Goal: Task Accomplishment & Management: Manage account settings

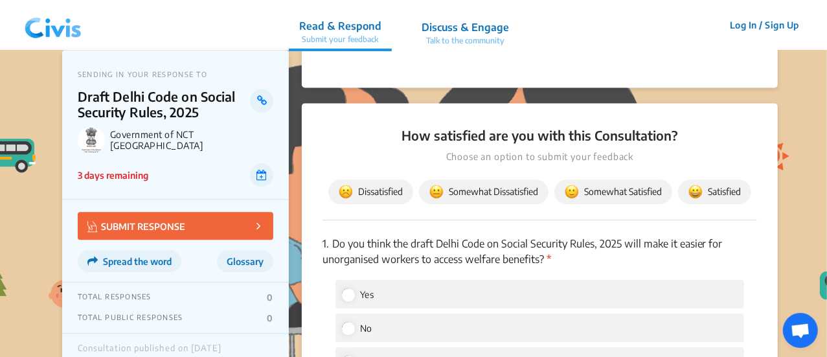
scroll to position [1489, 0]
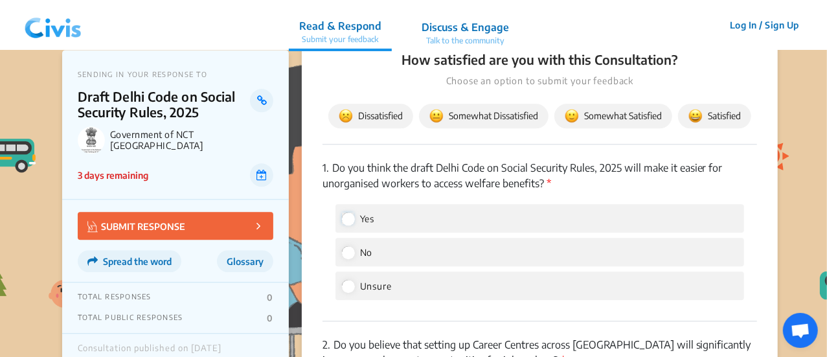
click at [349, 218] on input "Yes" at bounding box center [348, 218] width 12 height 12
radio input "true"
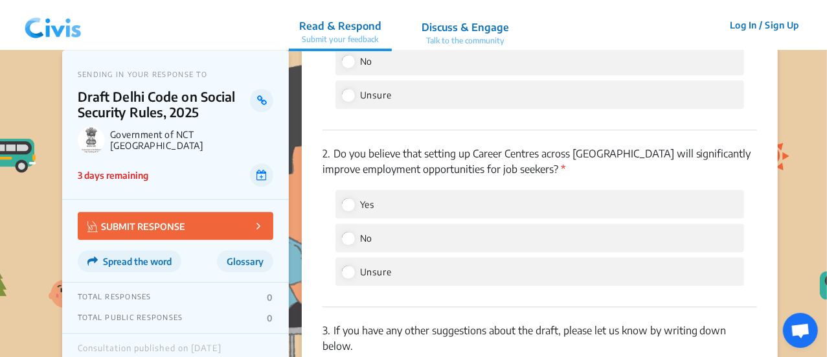
scroll to position [1684, 0]
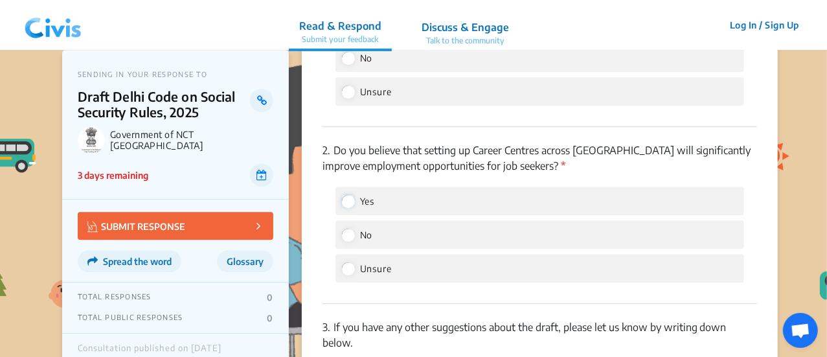
click at [349, 203] on input "Yes" at bounding box center [348, 201] width 12 height 12
radio input "true"
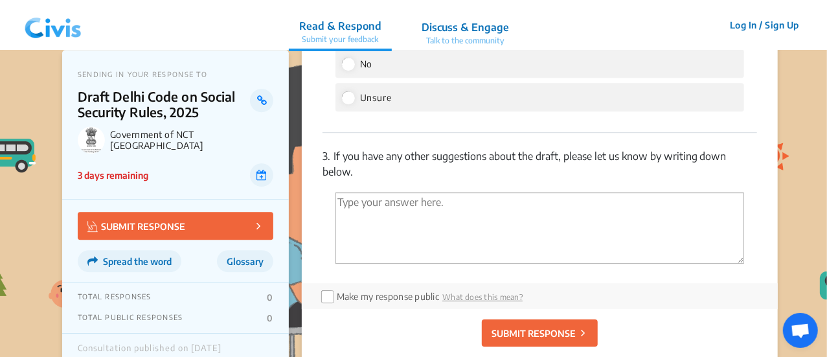
scroll to position [1878, 0]
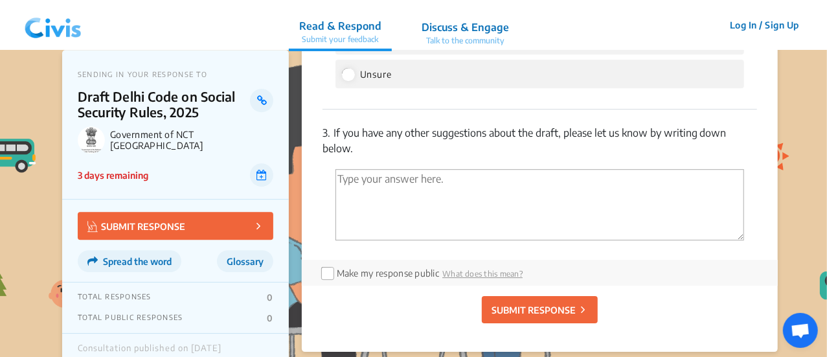
click at [416, 176] on textarea "'Type your answer here.' | translate" at bounding box center [539, 204] width 409 height 71
paste textarea "All the points mentioned exclude the basic benefits and work conditions. 1) Use…"
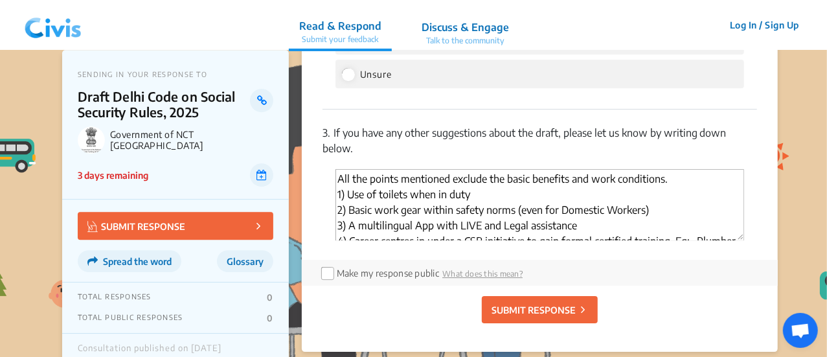
scroll to position [23, 0]
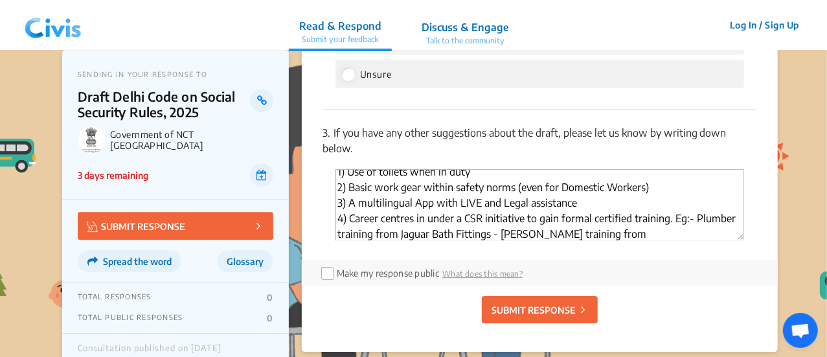
type textarea "All the points mentioned exclude the basic benefits and work conditions. 1) Use…"
click at [327, 274] on input "checkbox" at bounding box center [326, 272] width 10 height 10
checkbox input "true"
click at [554, 309] on p "SUBMIT RESPONSE" at bounding box center [534, 310] width 84 height 14
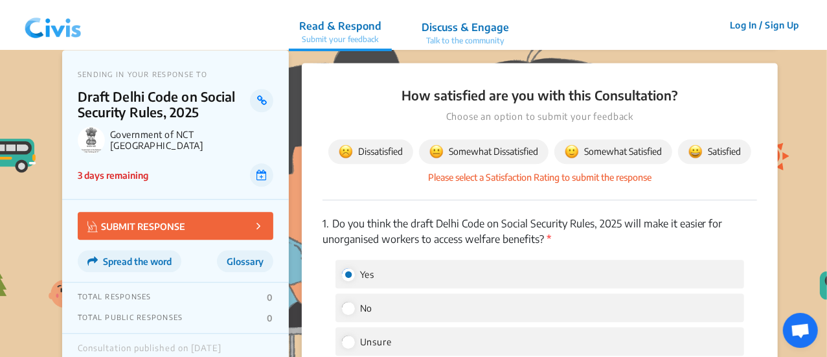
scroll to position [1452, 0]
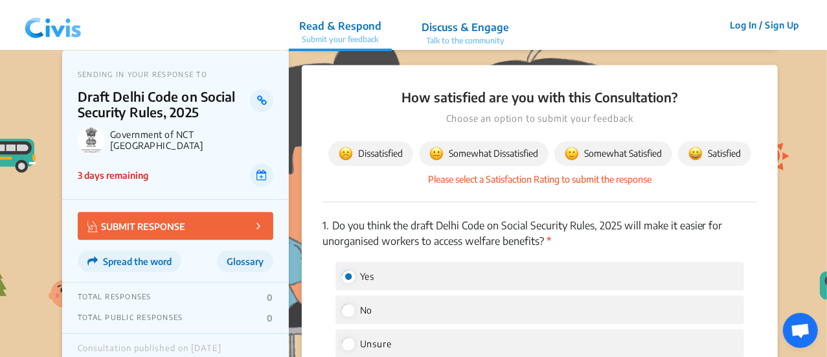
click at [619, 152] on span "Somewhat Satisfied" at bounding box center [613, 153] width 97 height 14
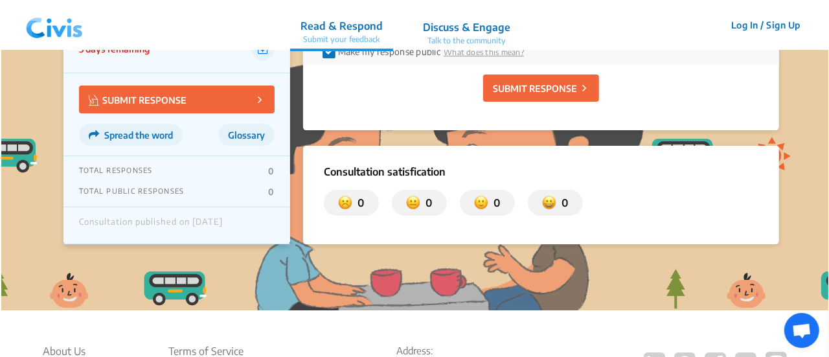
scroll to position [2035, 0]
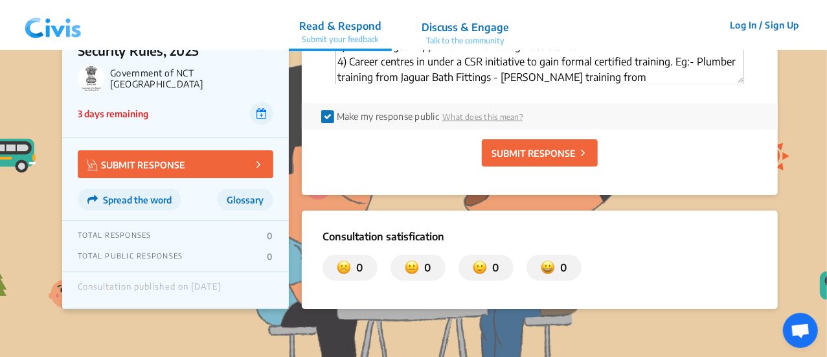
click at [543, 152] on p "SUBMIT RESPONSE" at bounding box center [534, 153] width 84 height 14
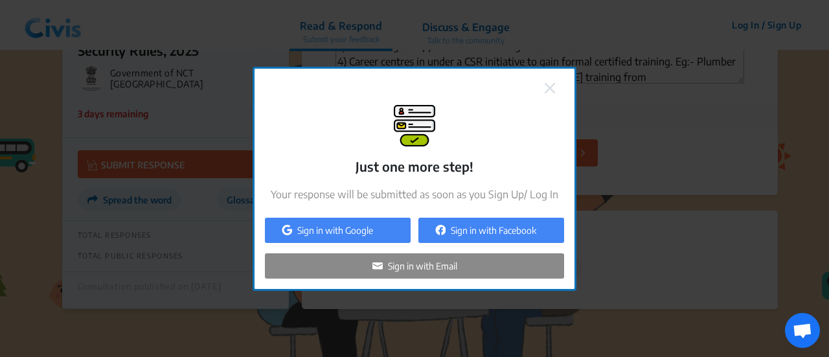
click at [319, 225] on p "Sign in with Google" at bounding box center [335, 230] width 76 height 14
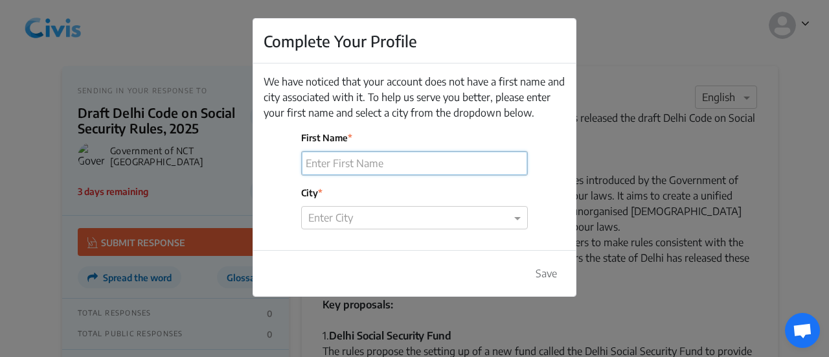
click at [336, 156] on input "First Name" at bounding box center [414, 163] width 225 height 23
type input "[PERSON_NAME]"
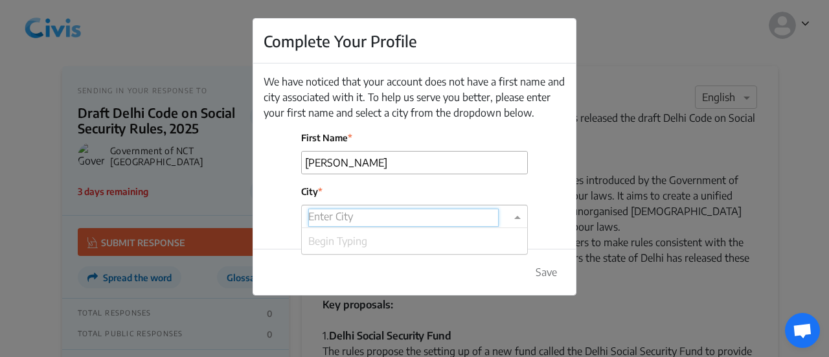
click at [341, 210] on input "text" at bounding box center [403, 218] width 190 height 18
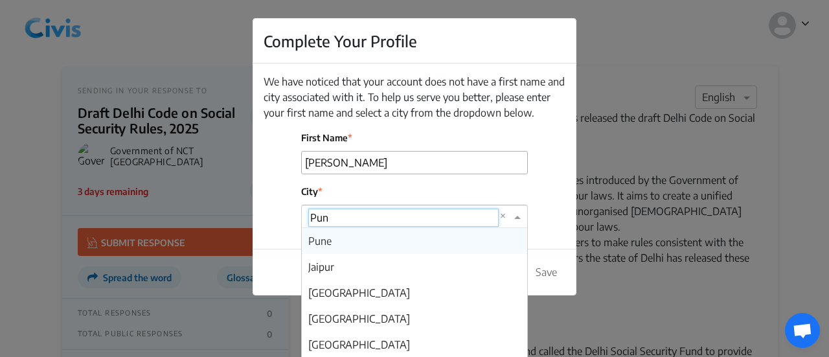
type input "Pune"
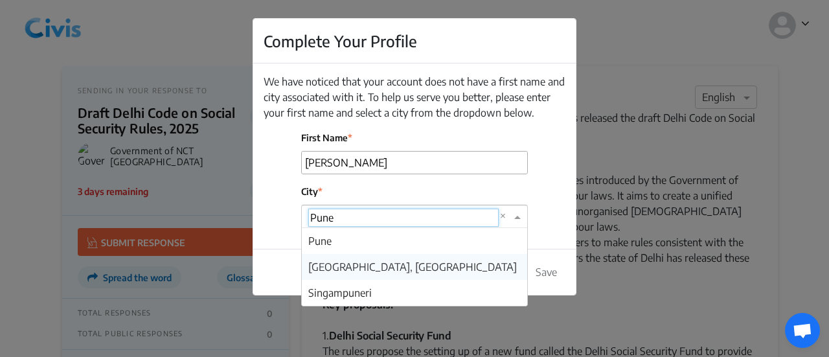
click at [378, 267] on span "[GEOGRAPHIC_DATA], [GEOGRAPHIC_DATA]" at bounding box center [412, 266] width 209 height 13
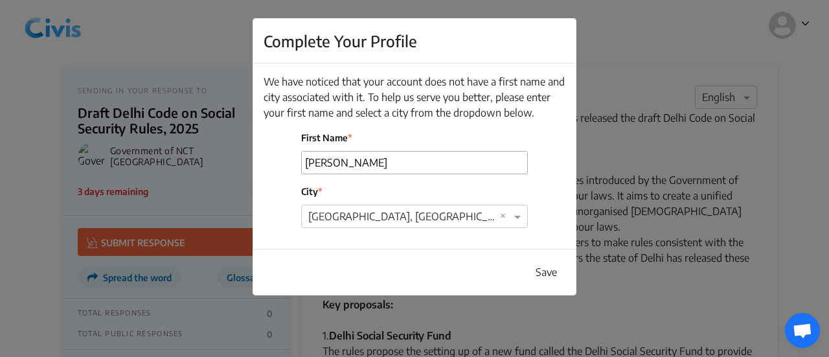
click at [538, 270] on button "Save" at bounding box center [546, 272] width 38 height 25
click at [548, 269] on button "Save" at bounding box center [546, 272] width 38 height 25
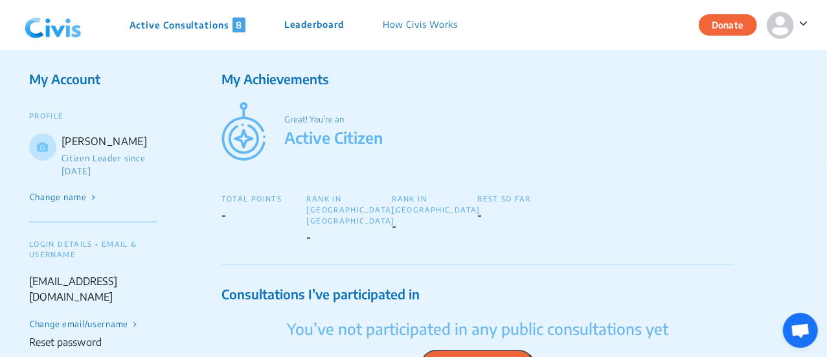
click at [802, 21] on icon at bounding box center [803, 23] width 8 height 13
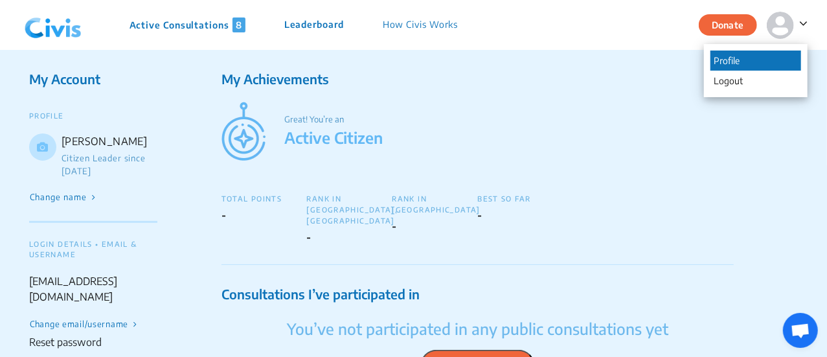
click at [738, 60] on p "Profile" at bounding box center [755, 61] width 91 height 20
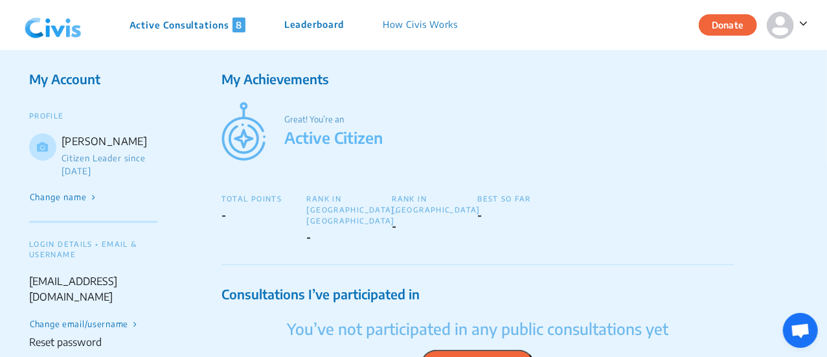
click at [782, 24] on img at bounding box center [780, 25] width 27 height 27
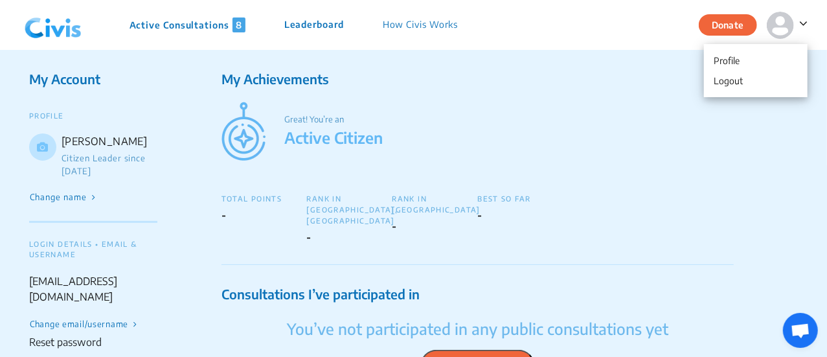
click at [724, 61] on p "Profile" at bounding box center [755, 61] width 91 height 20
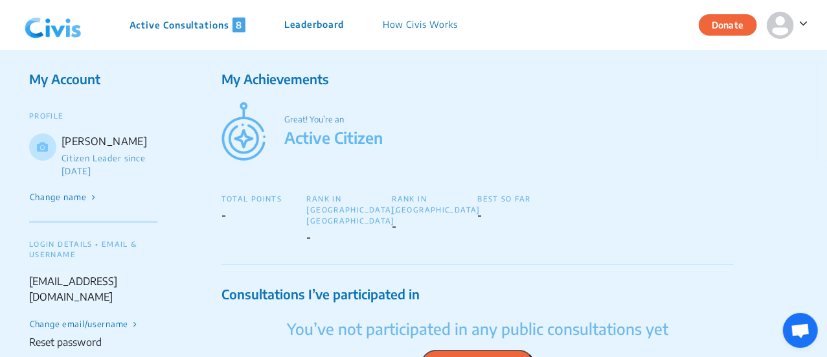
click at [43, 152] on div at bounding box center [42, 146] width 27 height 27
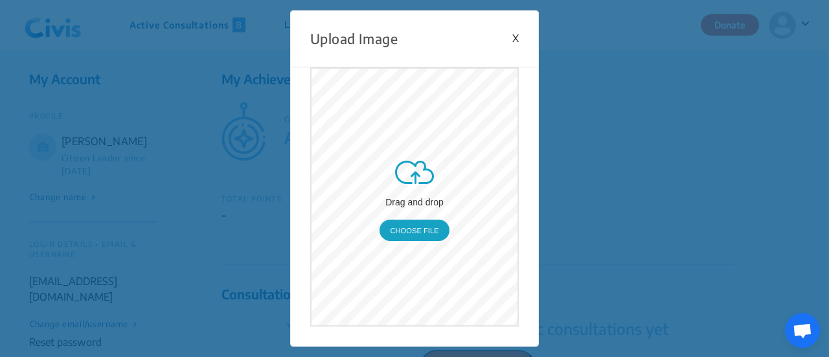
click at [417, 226] on input "file" at bounding box center [414, 197] width 206 height 256
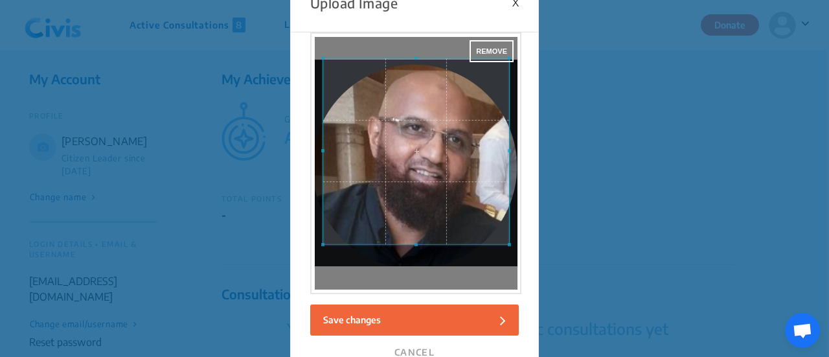
click at [413, 59] on div at bounding box center [416, 151] width 186 height 186
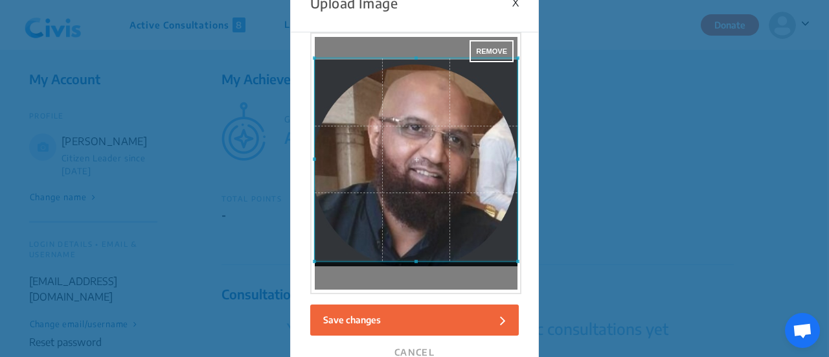
click at [416, 288] on div at bounding box center [416, 163] width 203 height 253
click at [412, 73] on span at bounding box center [416, 162] width 203 height 203
click at [417, 98] on span at bounding box center [416, 162] width 203 height 203
click at [434, 335] on button "Save changes" at bounding box center [414, 319] width 209 height 31
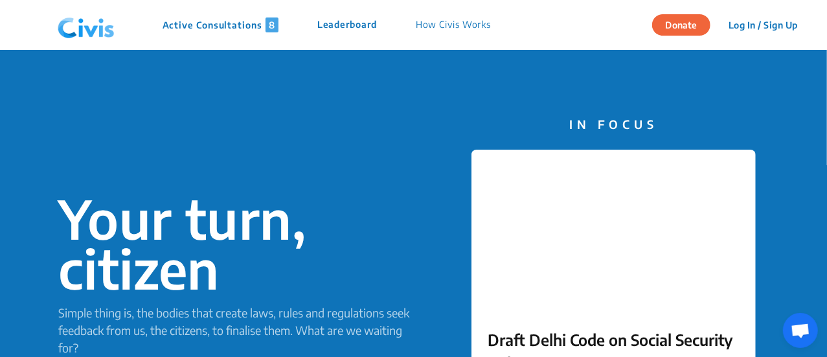
click at [784, 28] on button "Log In / Sign Up" at bounding box center [763, 25] width 86 height 20
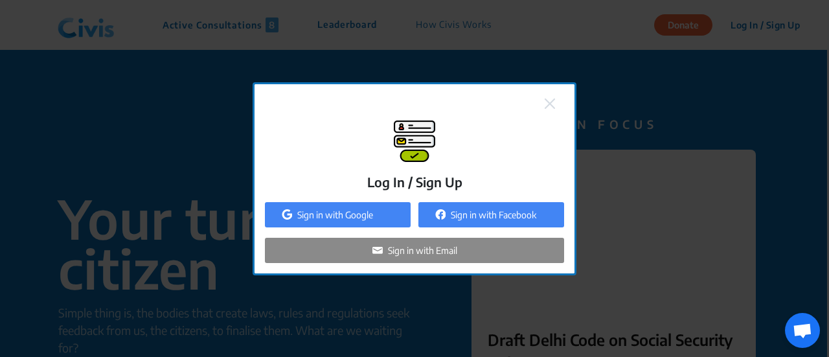
click at [315, 212] on p "Sign in with Google" at bounding box center [335, 215] width 76 height 14
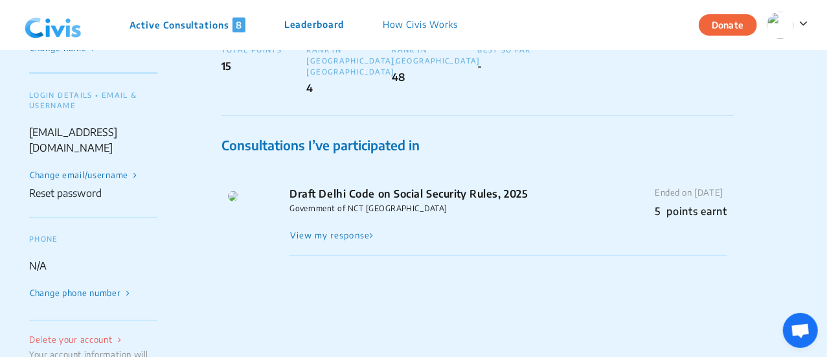
scroll to position [130, 0]
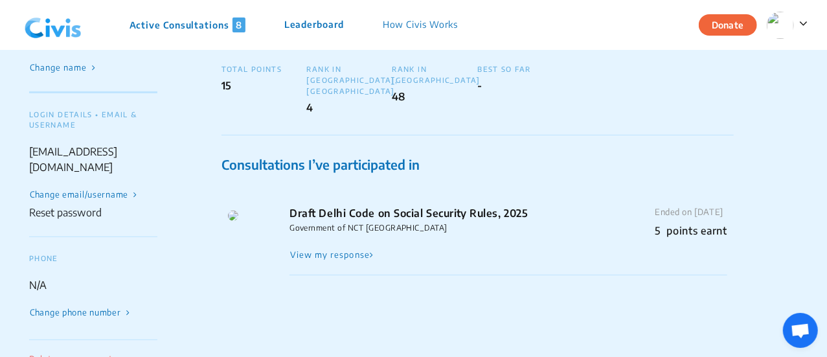
click at [93, 191] on button "Change email/username" at bounding box center [83, 195] width 109 height 14
click at [55, 196] on button "Change email/username" at bounding box center [83, 195] width 109 height 14
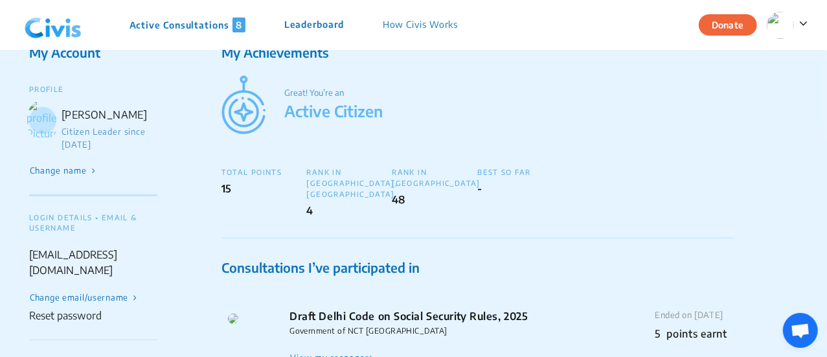
scroll to position [0, 0]
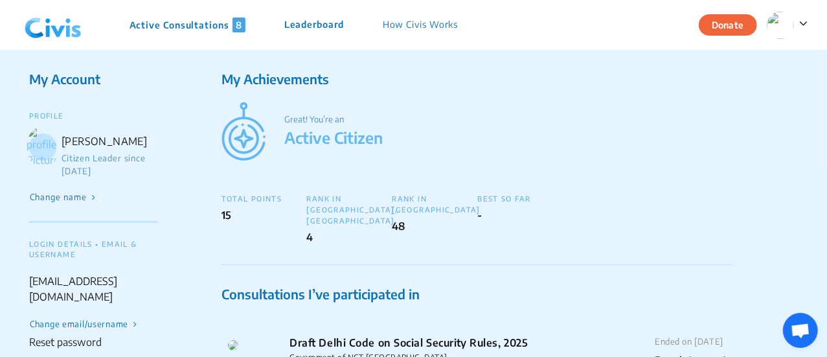
click at [123, 291] on div "[EMAIL_ADDRESS][DOMAIN_NAME]" at bounding box center [93, 288] width 128 height 31
click at [156, 291] on div "[EMAIL_ADDRESS][DOMAIN_NAME]" at bounding box center [93, 288] width 128 height 31
click at [111, 323] on button "Change email/username" at bounding box center [83, 324] width 109 height 14
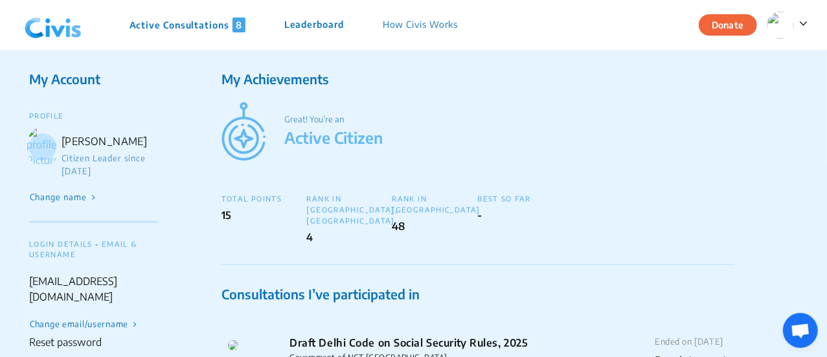
click at [245, 25] on span "8" at bounding box center [238, 24] width 13 height 15
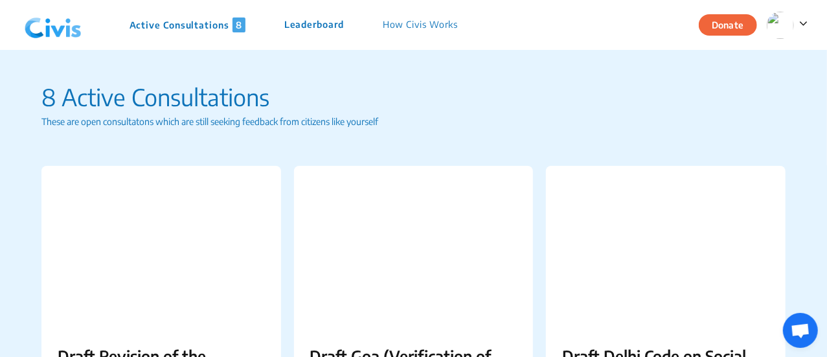
click at [432, 24] on p "How Civis Works" at bounding box center [421, 24] width 76 height 15
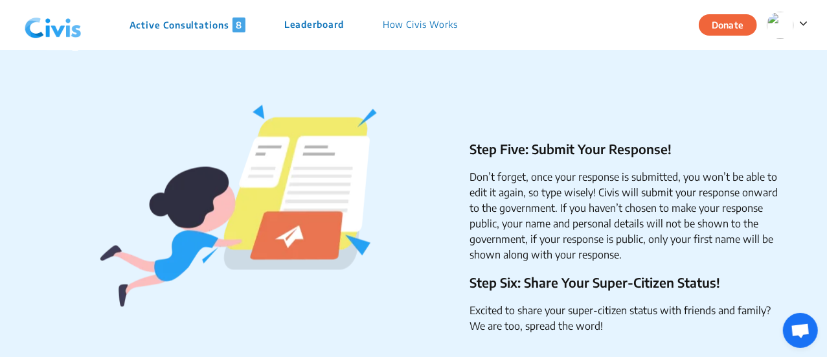
scroll to position [1101, 0]
click at [799, 29] on span at bounding box center [801, 22] width 14 height 16
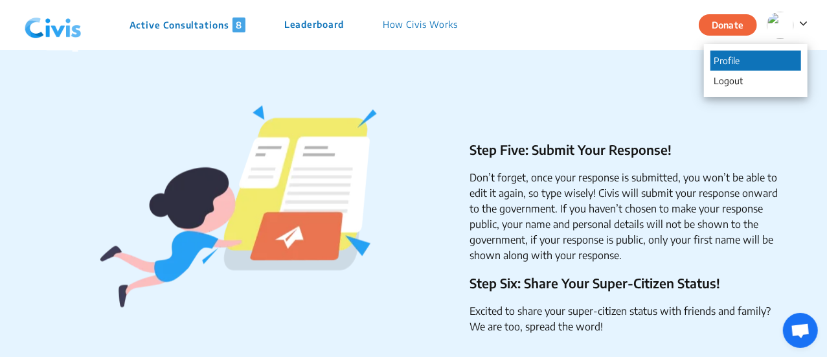
click at [731, 62] on p "Profile" at bounding box center [755, 61] width 91 height 20
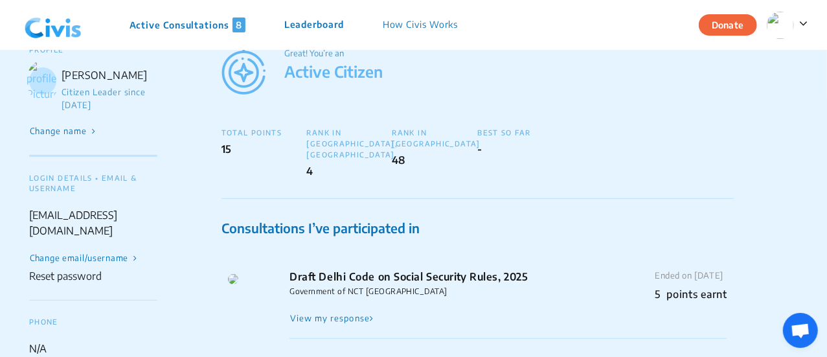
scroll to position [65, 0]
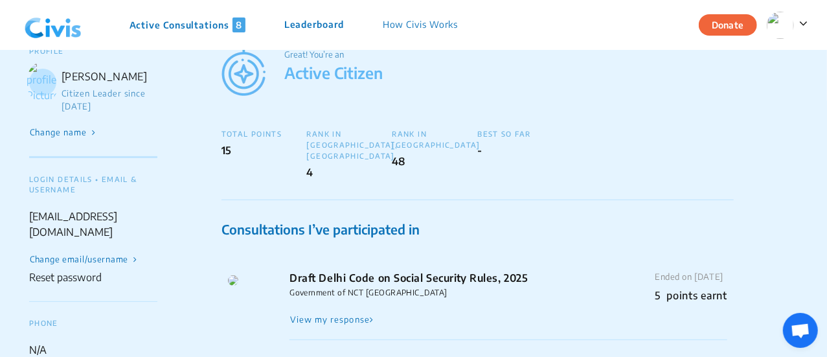
click at [55, 258] on button "Change email/username" at bounding box center [83, 260] width 109 height 14
click at [54, 254] on button "Change email/username" at bounding box center [83, 260] width 109 height 14
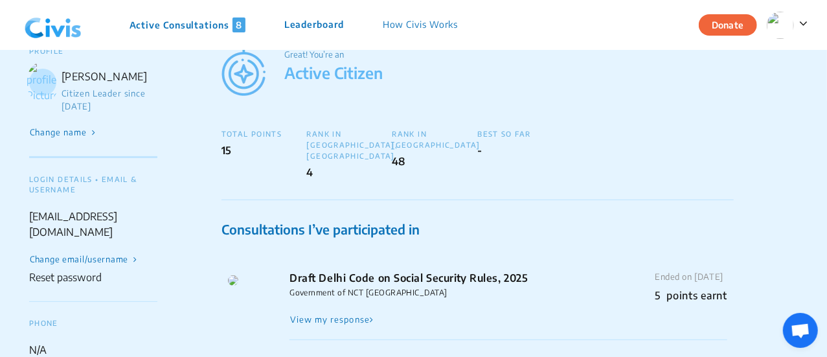
scroll to position [259, 0]
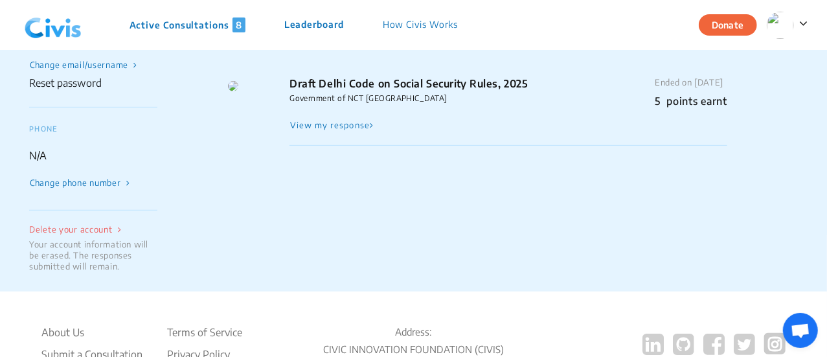
click at [72, 183] on button "Change phone number" at bounding box center [79, 183] width 101 height 14
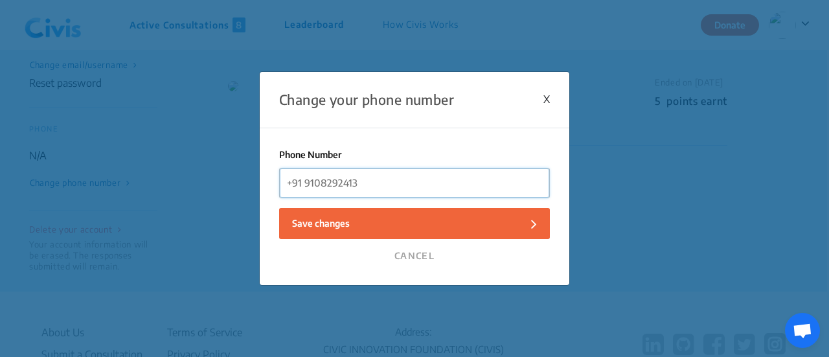
click at [400, 181] on input "tel" at bounding box center [414, 182] width 269 height 29
click at [357, 179] on input "tel" at bounding box center [414, 182] width 269 height 29
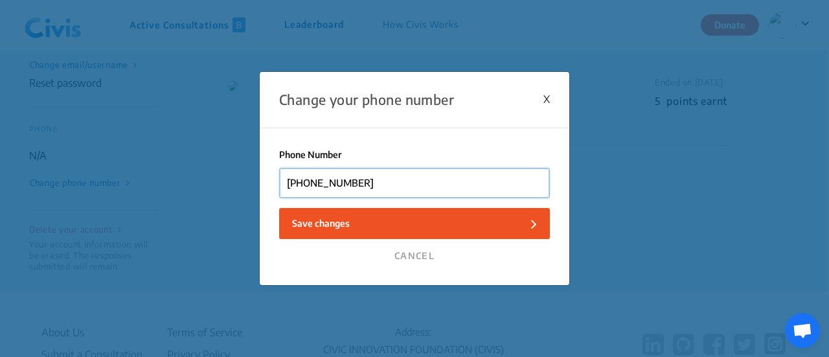
type input "+919930129616"
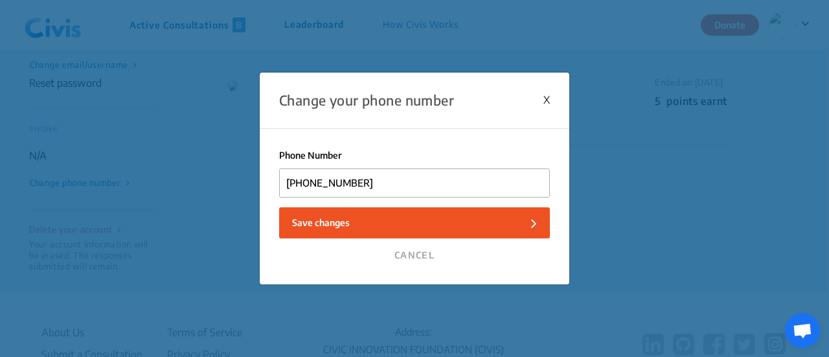
click at [382, 226] on button "Save changes" at bounding box center [414, 222] width 271 height 31
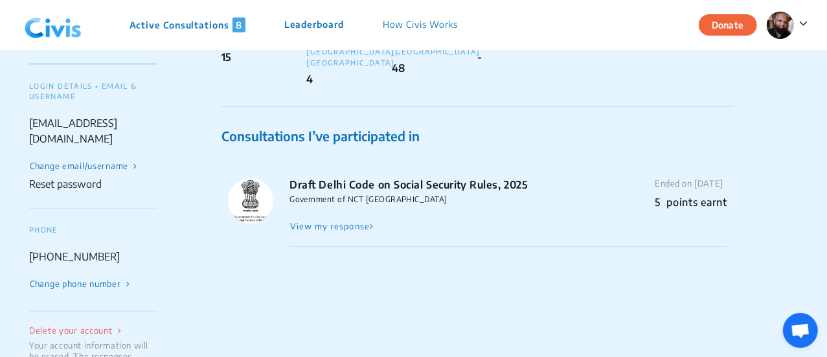
scroll to position [130, 0]
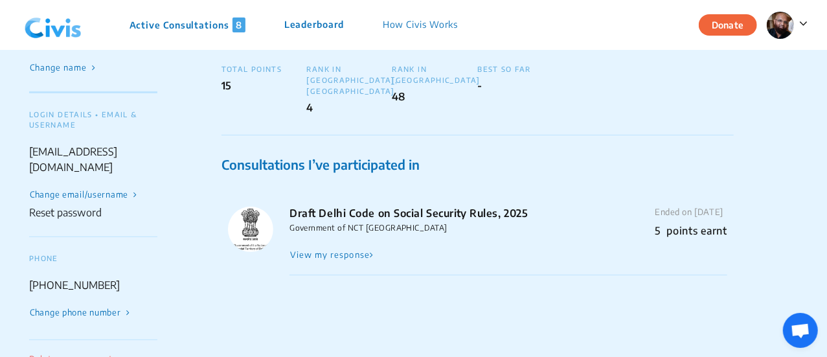
click at [95, 194] on button "Change email/username" at bounding box center [83, 195] width 109 height 14
click at [54, 131] on div "LOGIN DETAILS • EMAIL & USERNAME" at bounding box center [93, 119] width 128 height 21
click at [56, 167] on div "[EMAIL_ADDRESS][DOMAIN_NAME]" at bounding box center [93, 159] width 128 height 31
click at [54, 196] on button "Change email/username" at bounding box center [83, 195] width 109 height 14
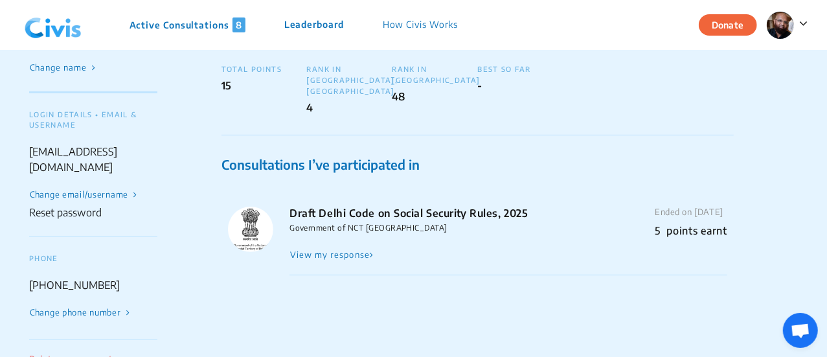
click at [54, 196] on button "Change email/username" at bounding box center [83, 195] width 109 height 14
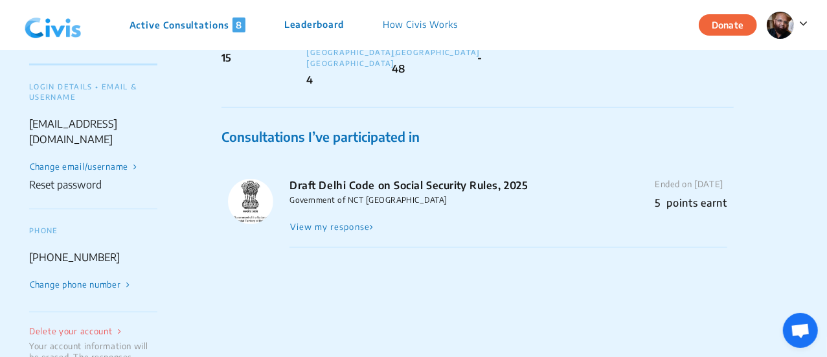
scroll to position [0, 0]
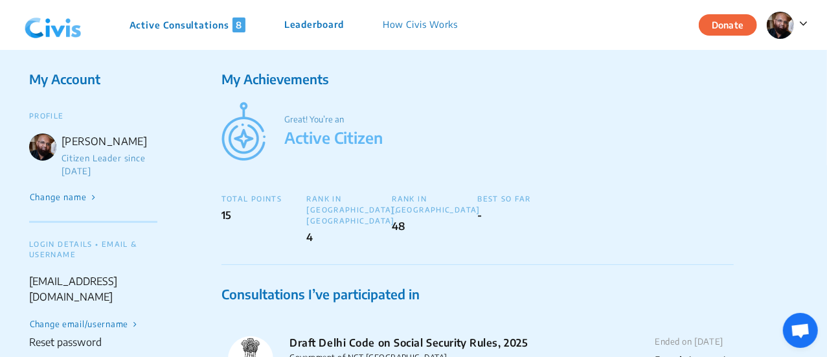
click at [49, 151] on img at bounding box center [42, 146] width 27 height 27
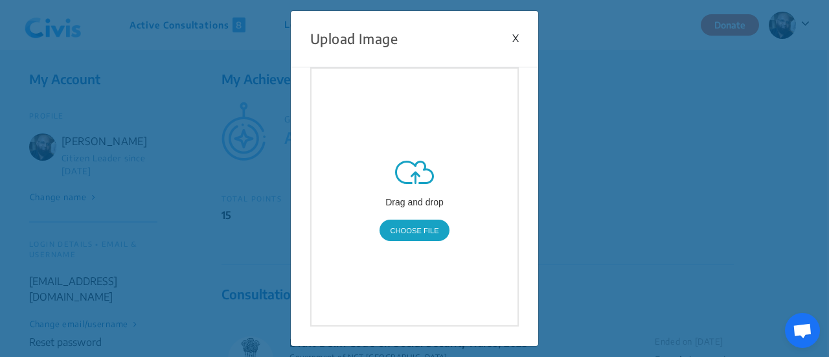
click at [516, 35] on div "X" at bounding box center [515, 38] width 6 height 16
